Goal: Transaction & Acquisition: Purchase product/service

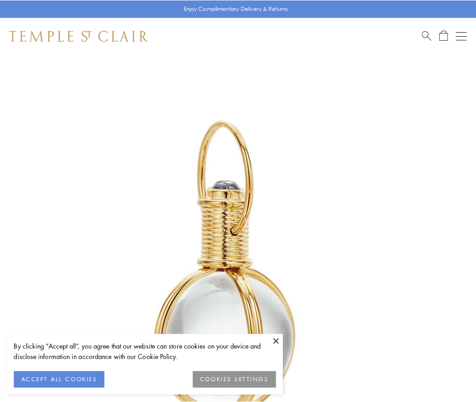
scroll to position [237, 0]
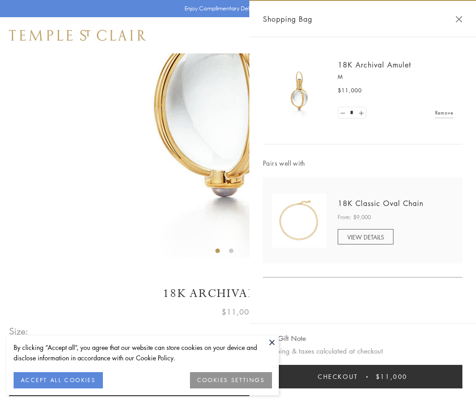
click at [362, 377] on button "Checkout $11,000" at bounding box center [362, 377] width 199 height 24
